Goal: Task Accomplishment & Management: Manage account settings

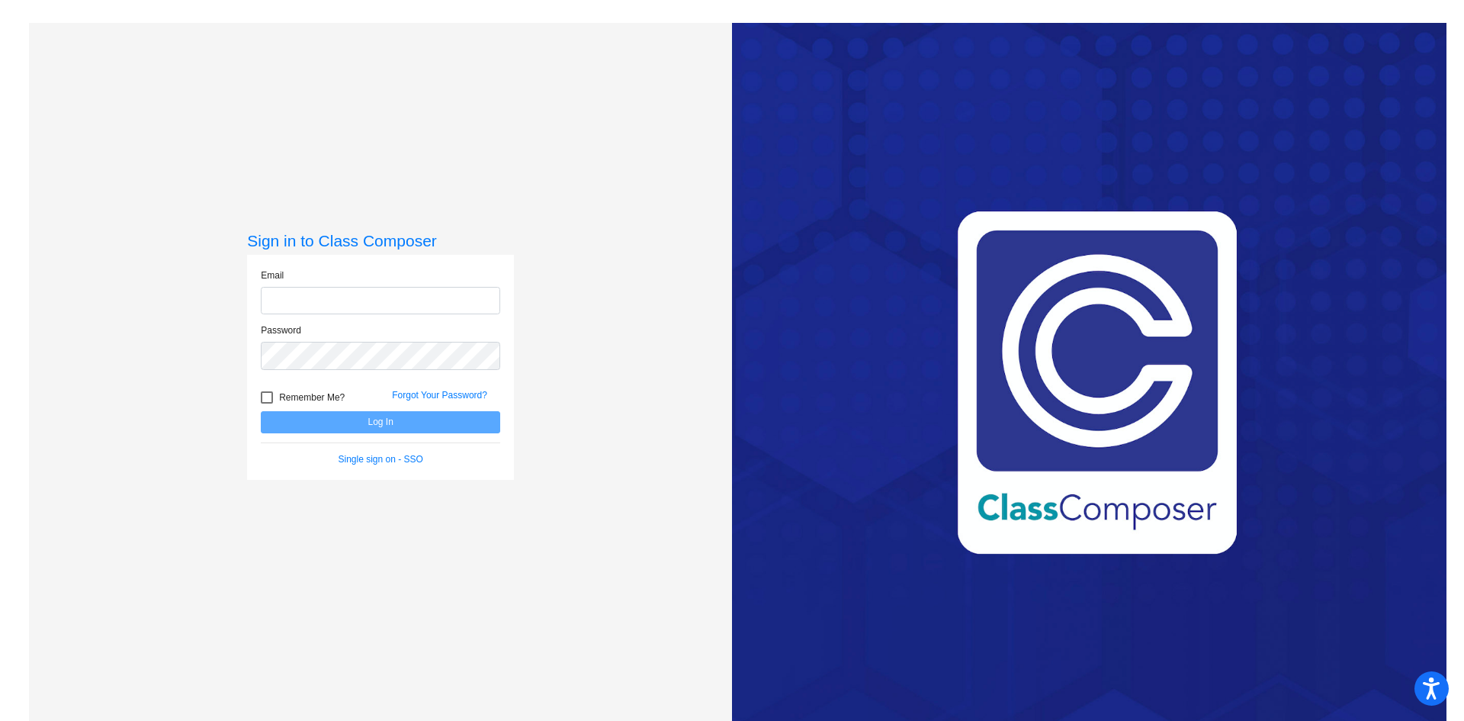
type input "[PERSON_NAME][EMAIL_ADDRESS][PERSON_NAME][DOMAIN_NAME]"
click at [352, 416] on button "Log In" at bounding box center [380, 422] width 239 height 22
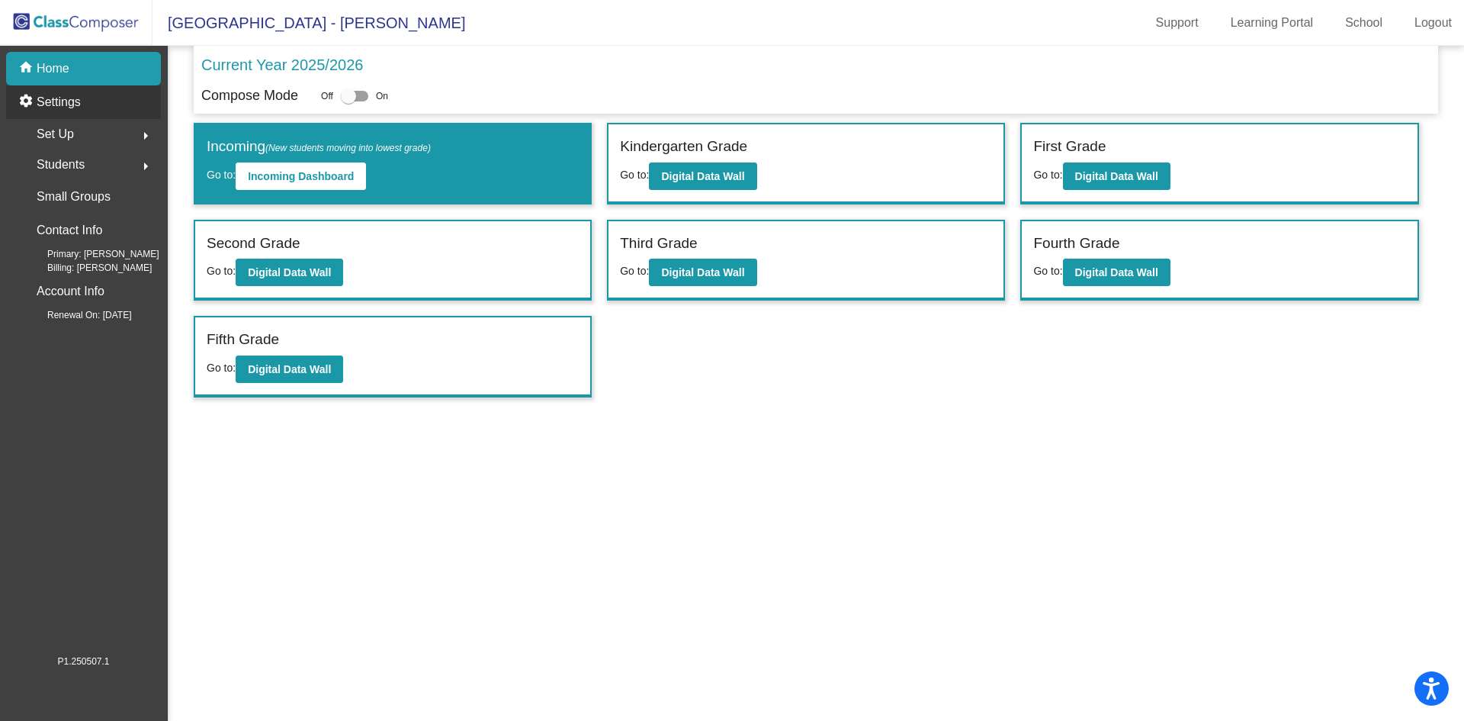
click at [62, 119] on div "settings Settings" at bounding box center [83, 102] width 155 height 34
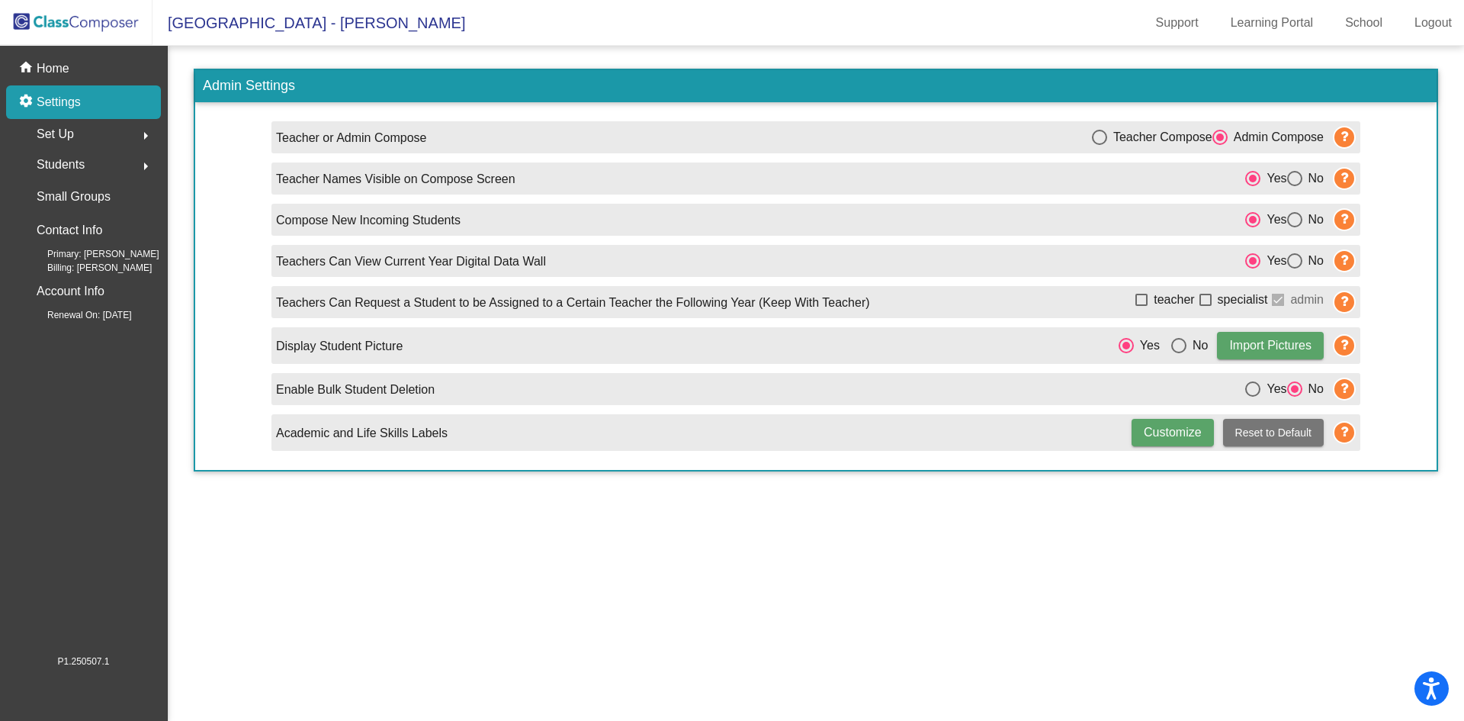
click at [61, 130] on span "Set Up" at bounding box center [55, 134] width 37 height 21
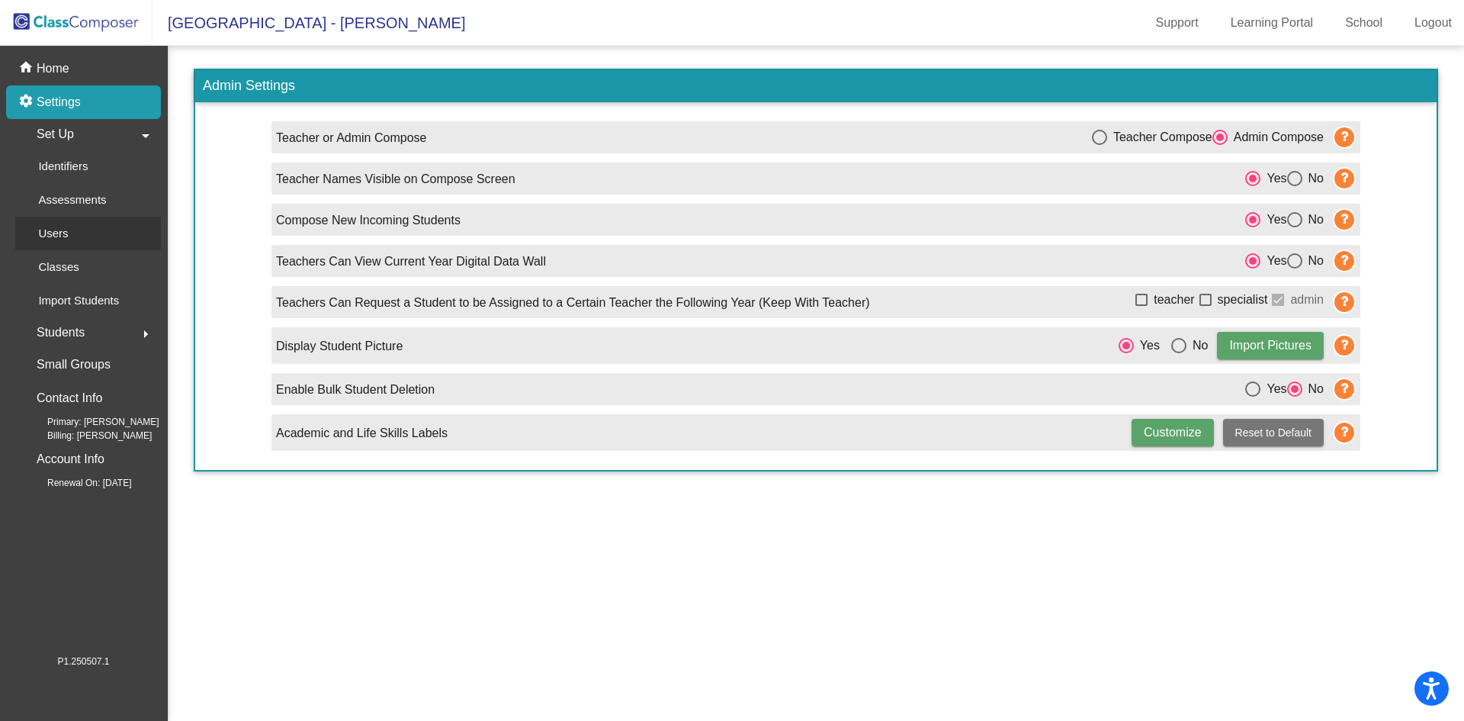
click at [63, 236] on p "Users" at bounding box center [53, 233] width 30 height 18
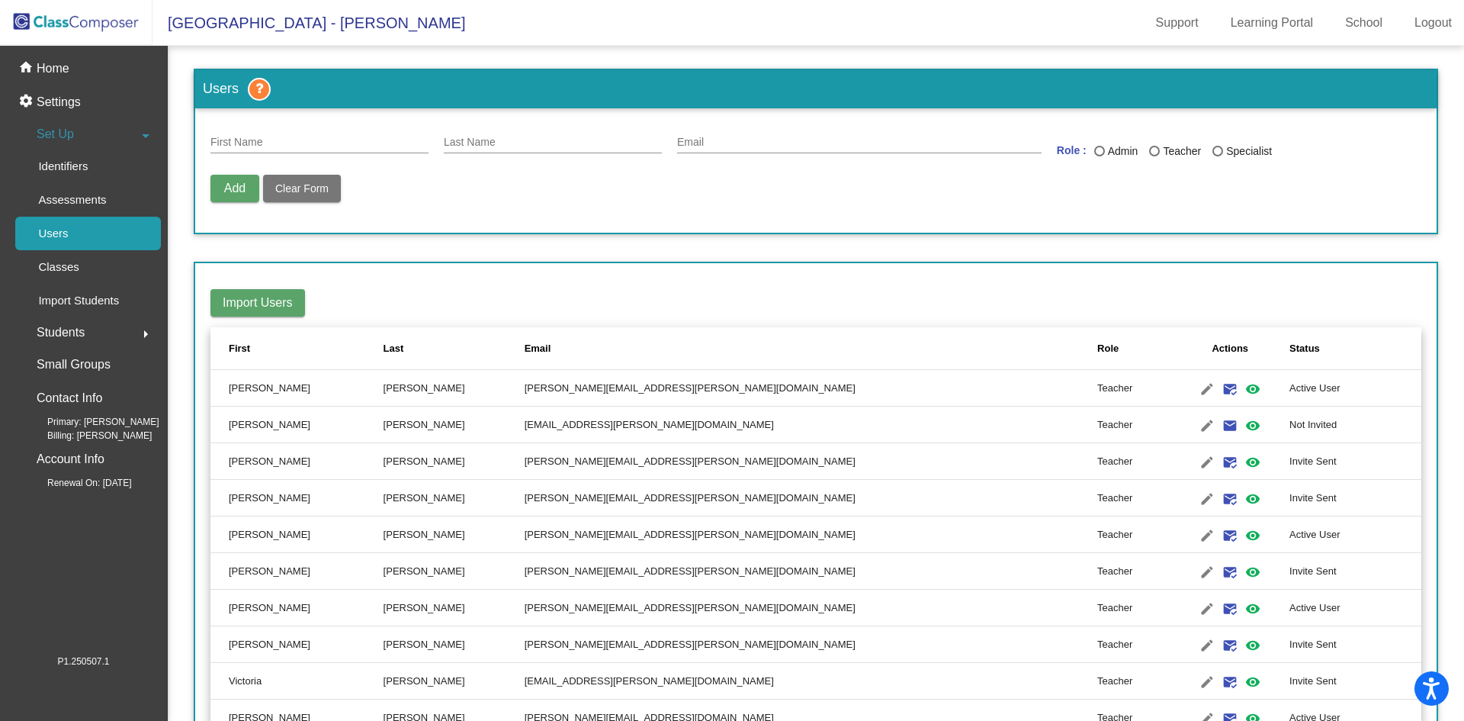
scroll to position [229, 0]
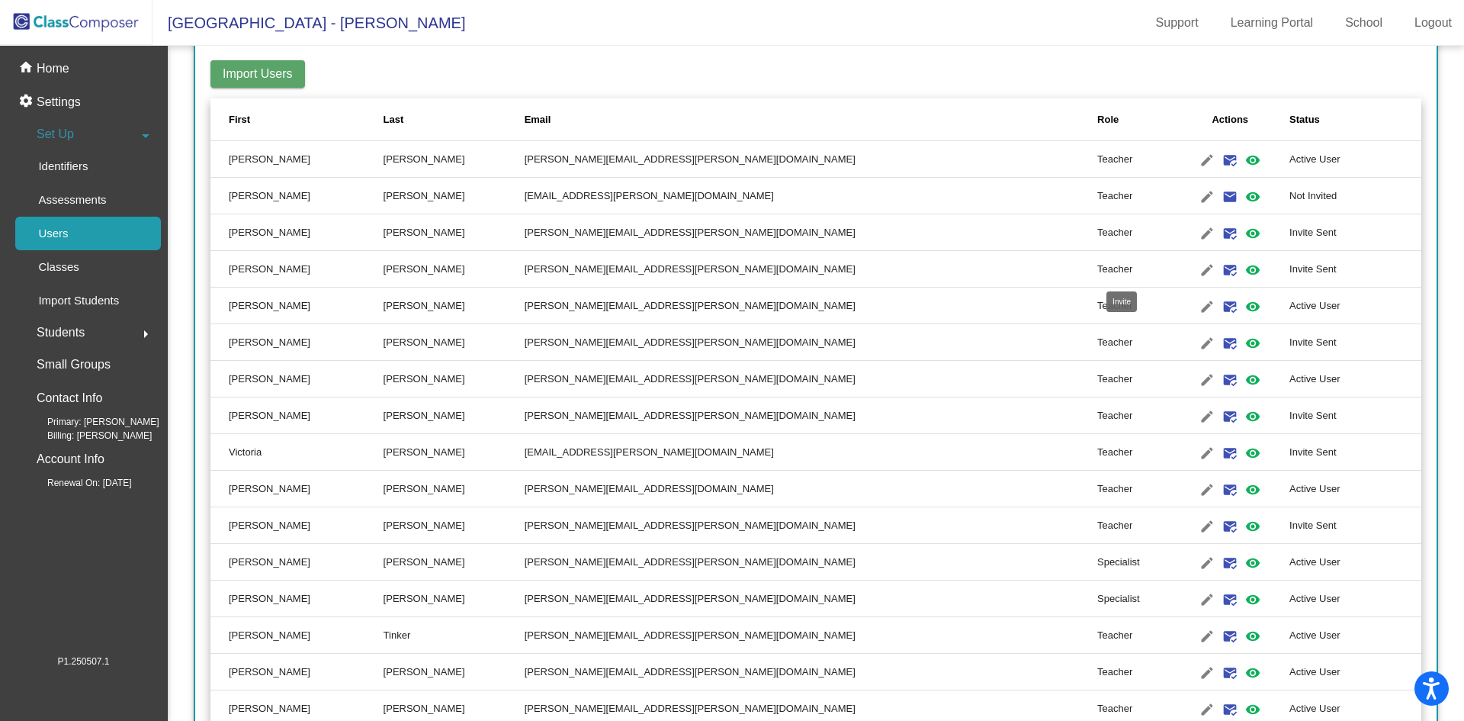
click at [1221, 264] on mat-icon "mark_email_read" at bounding box center [1230, 270] width 18 height 18
